Goal: Task Accomplishment & Management: Manage account settings

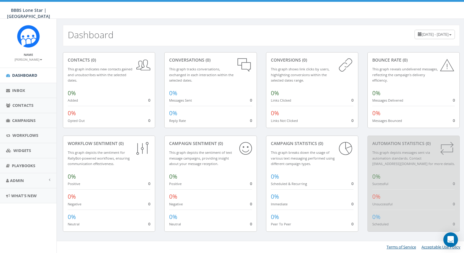
click at [42, 61] on div "Lauren Johnson Profile Sign Out" at bounding box center [28, 59] width 44 height 5
click at [39, 61] on small "[PERSON_NAME]" at bounding box center [29, 59] width 28 height 4
click at [26, 67] on link "Profile" at bounding box center [30, 69] width 48 height 8
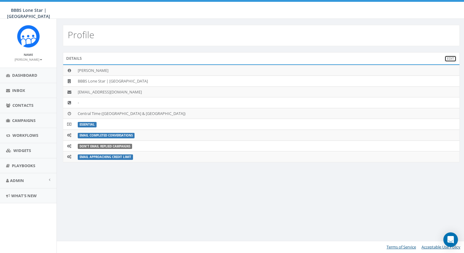
click at [451, 59] on link "Edit" at bounding box center [451, 59] width 12 height 6
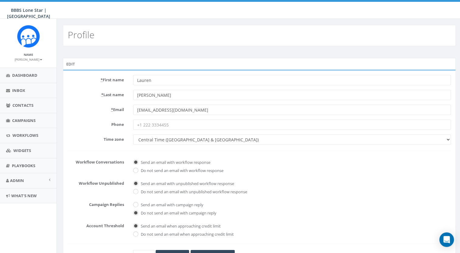
scroll to position [29, 0]
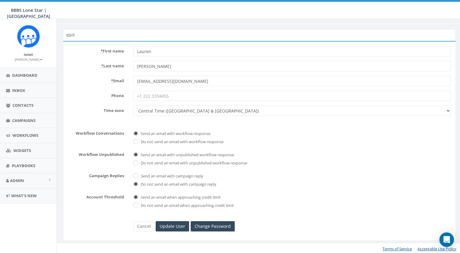
click at [163, 93] on input "Phone" at bounding box center [291, 96] width 317 height 10
type input "3523395949"
click at [314, 152] on span "Send an email with unpublished workflow response" at bounding box center [291, 154] width 317 height 9
click at [218, 225] on link "Change Password" at bounding box center [212, 226] width 44 height 10
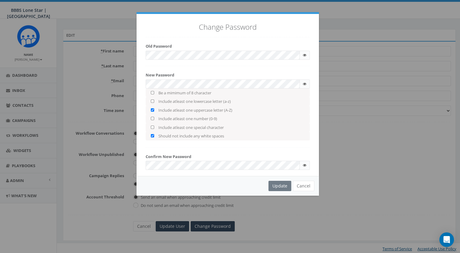
checkbox input "true"
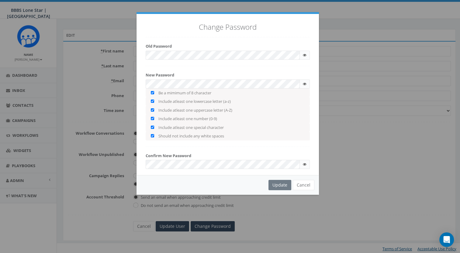
checkbox input "true"
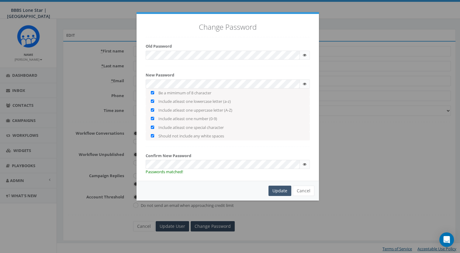
click at [281, 192] on div "Update" at bounding box center [279, 191] width 23 height 10
